Goal: Task Accomplishment & Management: Manage account settings

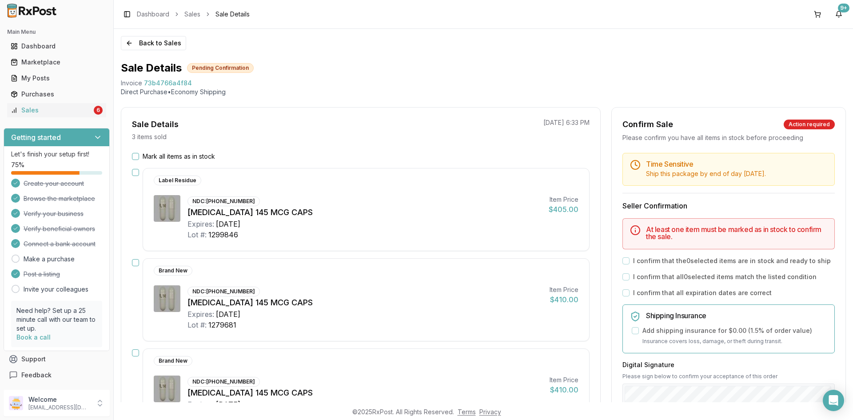
scroll to position [89, 0]
click at [148, 44] on button "Back to Sales" at bounding box center [153, 43] width 65 height 14
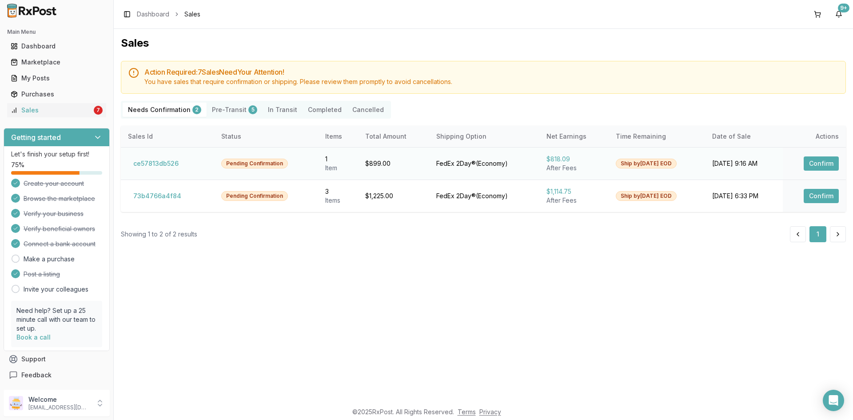
click at [818, 166] on button "Confirm" at bounding box center [821, 163] width 35 height 14
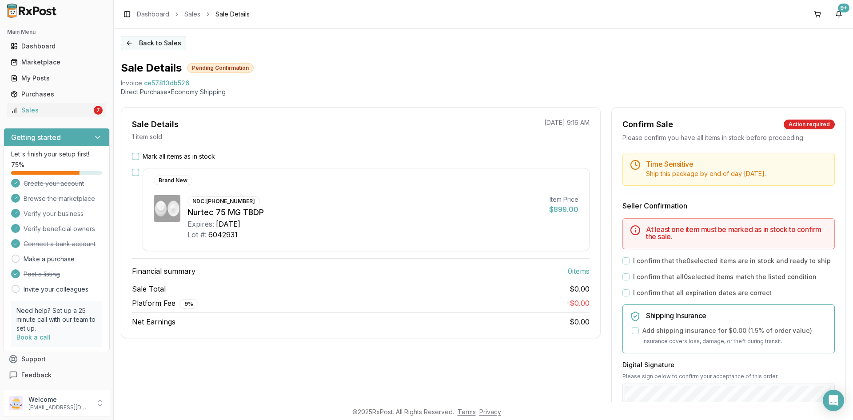
click at [151, 40] on button "Back to Sales" at bounding box center [153, 43] width 65 height 14
